Goal: Find specific page/section: Find specific page/section

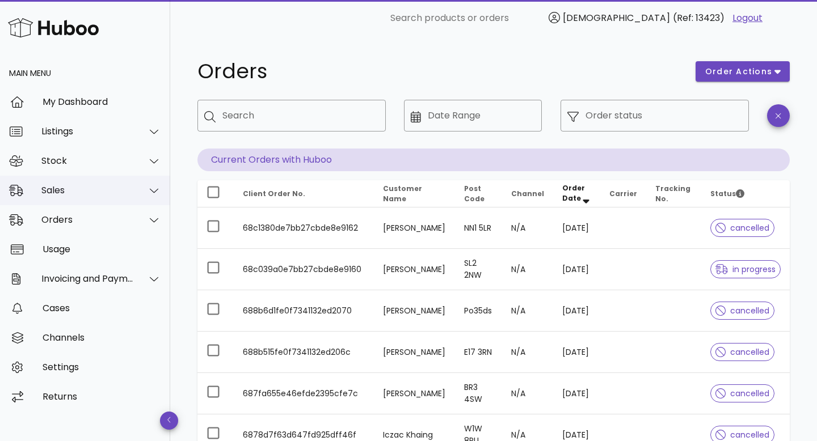
click at [83, 202] on div "Sales" at bounding box center [85, 191] width 170 height 30
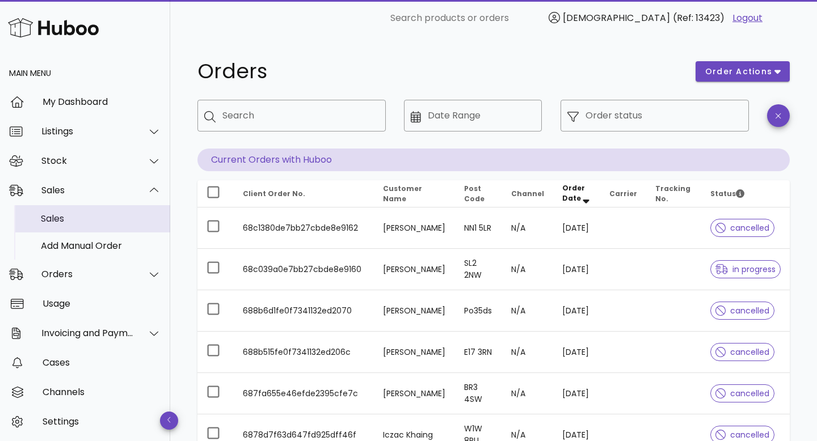
click at [79, 215] on div "Sales" at bounding box center [101, 218] width 120 height 11
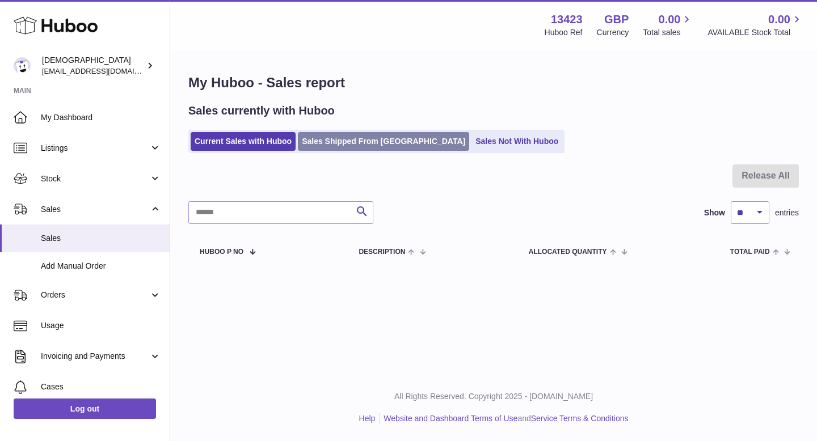
click at [343, 144] on link "Sales Shipped From [GEOGRAPHIC_DATA]" at bounding box center [383, 141] width 171 height 19
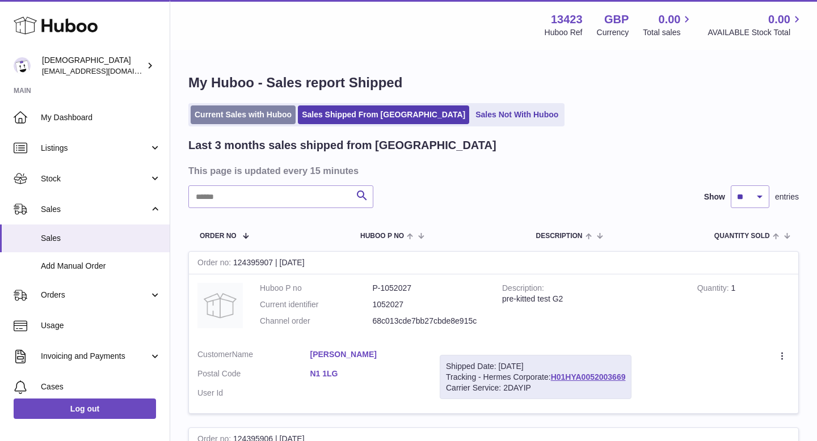
click at [241, 118] on link "Current Sales with Huboo" at bounding box center [243, 115] width 105 height 19
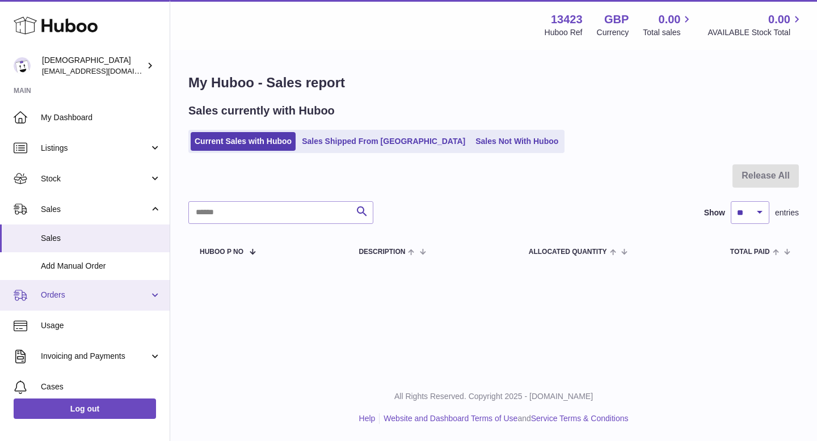
click at [104, 288] on link "Orders" at bounding box center [85, 295] width 170 height 31
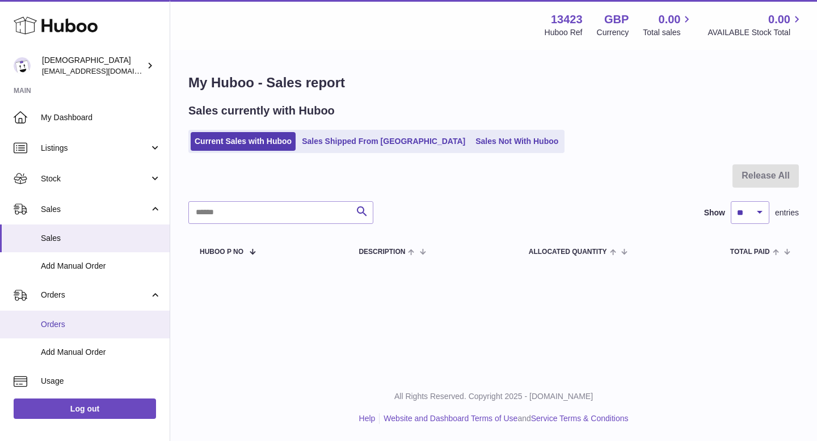
click at [82, 330] on link "Orders" at bounding box center [85, 325] width 170 height 28
